Goal: Download file/media

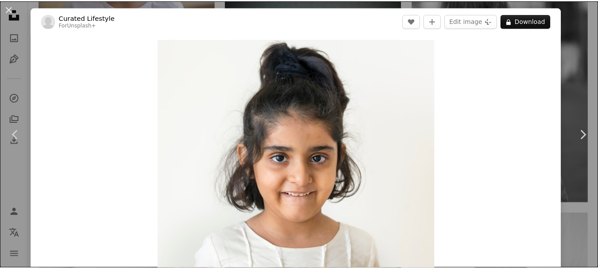
scroll to position [3547, 0]
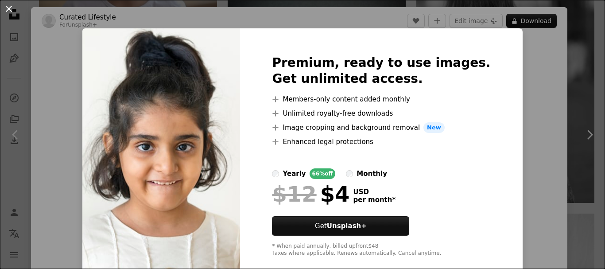
click at [8, 5] on button "An X shape" at bounding box center [9, 9] width 11 height 11
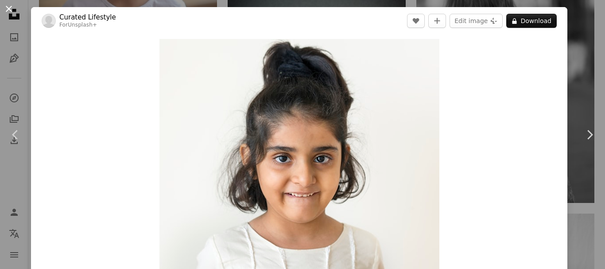
click at [10, 12] on button "An X shape" at bounding box center [9, 9] width 11 height 11
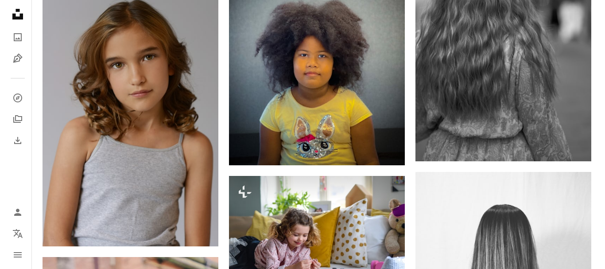
scroll to position [3465, 0]
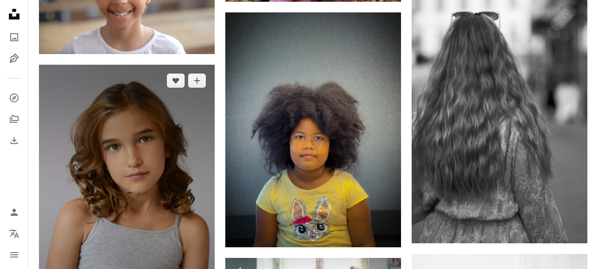
click at [103, 186] on img at bounding box center [127, 196] width 176 height 263
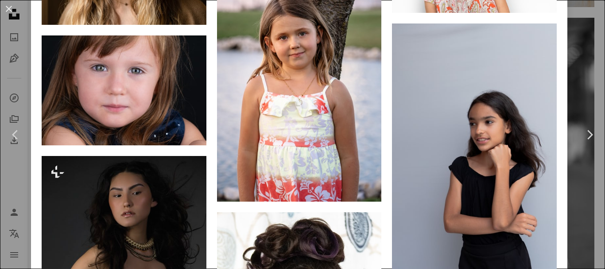
scroll to position [3055, 0]
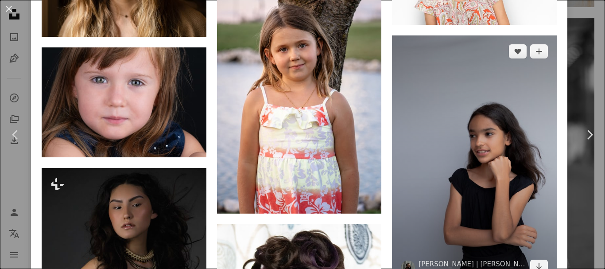
click at [530, 136] on img at bounding box center [474, 158] width 165 height 247
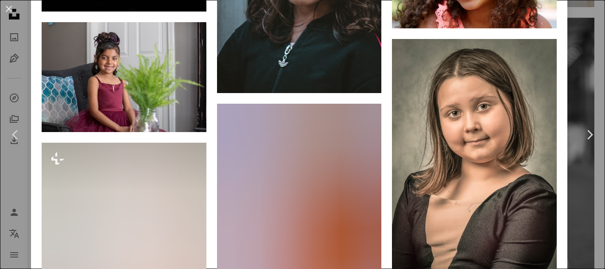
scroll to position [4686, 0]
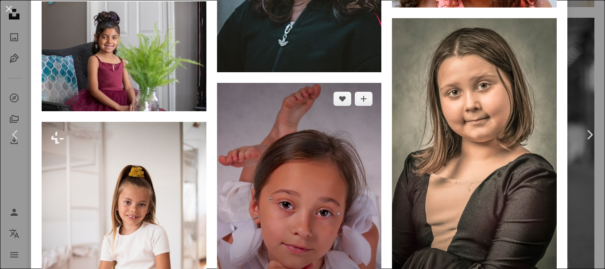
click at [355, 96] on img at bounding box center [299, 193] width 165 height 220
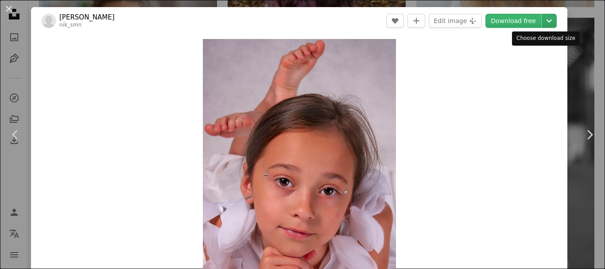
click at [542, 26] on icon "Chevron down" at bounding box center [549, 20] width 14 height 11
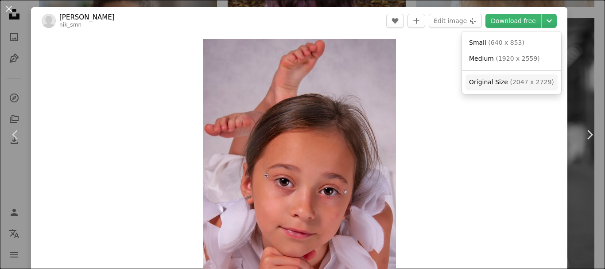
click at [478, 82] on span "Original Size" at bounding box center [488, 81] width 39 height 7
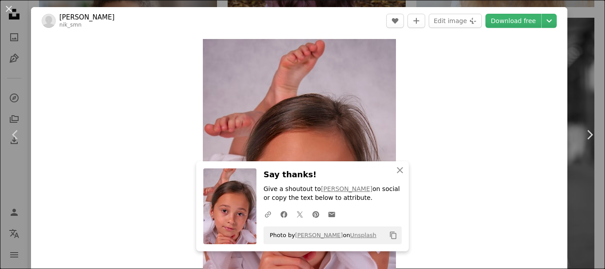
click at [317, 13] on header "nik smn nik_smn A heart A plus sign Edit image Plus sign for Unsplash+ Download…" at bounding box center [299, 20] width 536 height 27
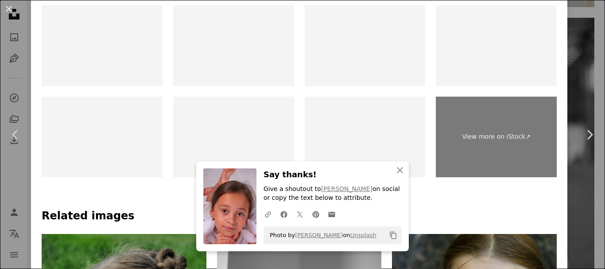
scroll to position [476, 0]
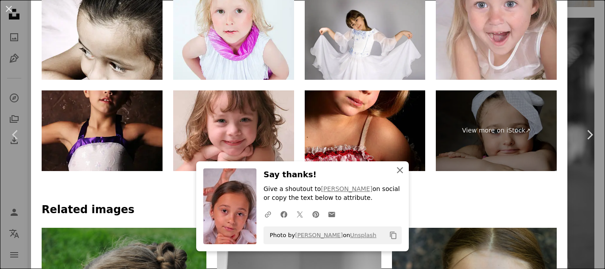
click at [396, 168] on icon "An X shape" at bounding box center [400, 170] width 11 height 11
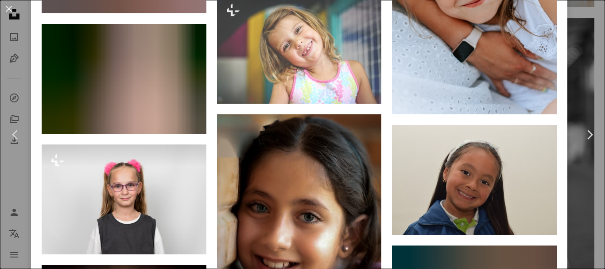
scroll to position [6180, 0]
